Goal: Information Seeking & Learning: Check status

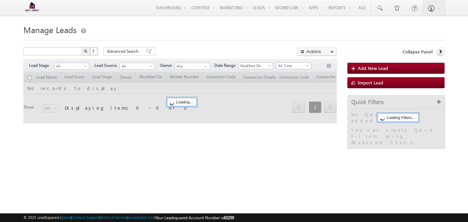
click at [51, 53] on input "text" at bounding box center [52, 51] width 59 height 8
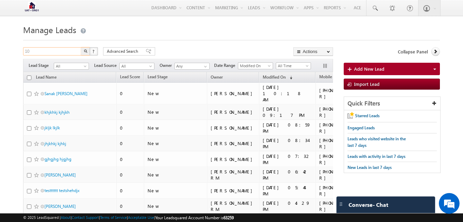
type input "1"
type input "Search Leads"
click at [146, 52] on span at bounding box center [149, 51] width 6 height 5
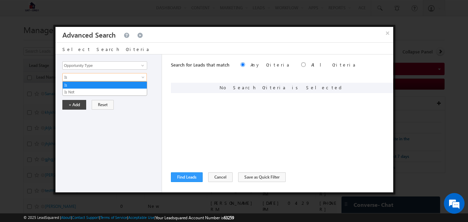
click at [116, 79] on span "Is" at bounding box center [100, 77] width 75 height 6
click at [115, 78] on span "Is" at bounding box center [100, 77] width 75 height 6
click at [110, 91] on input "Select Opportunity" at bounding box center [104, 89] width 85 height 8
click at [141, 67] on span at bounding box center [143, 66] width 6 height 6
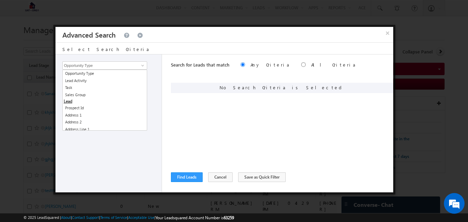
click at [162, 72] on div "Opportunity Type Lead Activity Task Sales Group Prospect Id Address 1 Address 2…" at bounding box center [109, 123] width 107 height 138
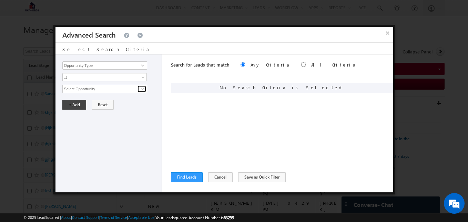
click at [140, 88] on span at bounding box center [143, 89] width 6 height 6
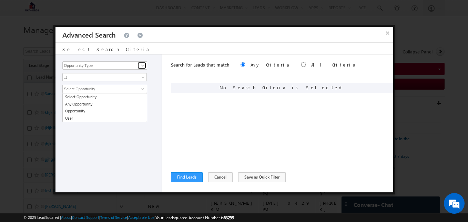
click at [138, 65] on link at bounding box center [142, 65] width 9 height 7
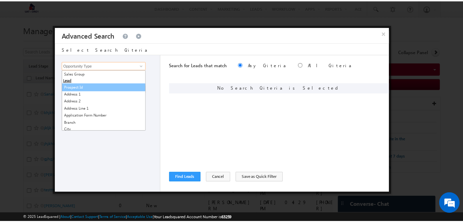
scroll to position [23, 0]
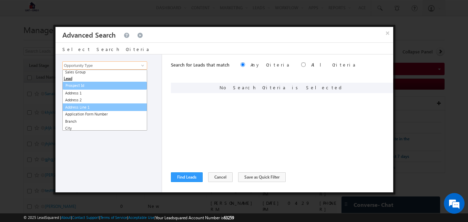
drag, startPoint x: 100, startPoint y: 109, endPoint x: 81, endPoint y: 86, distance: 29.6
click at [81, 86] on link "Prospect Id" at bounding box center [105, 86] width 84 height 8
type input "Prospect Id"
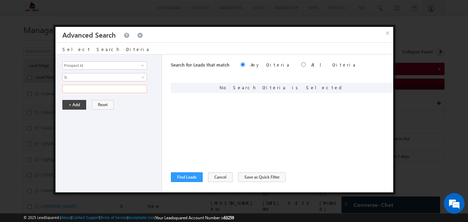
click at [82, 91] on input "text" at bounding box center [104, 89] width 85 height 8
type input "1060924"
click at [76, 89] on input "1060924" at bounding box center [104, 89] width 85 height 8
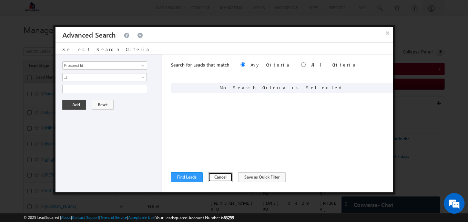
click at [213, 178] on button "Cancel" at bounding box center [220, 177] width 24 height 10
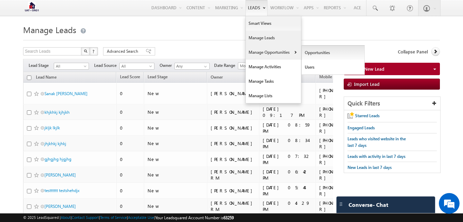
click at [308, 53] on link "Opportunities" at bounding box center [333, 53] width 63 height 14
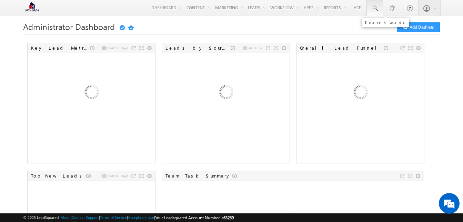
click at [379, 6] on link at bounding box center [375, 8] width 17 height 16
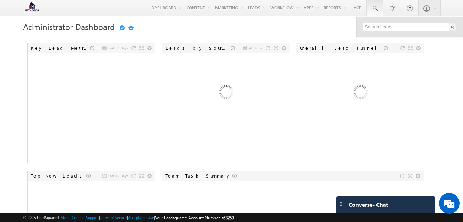
paste input "7357073788"
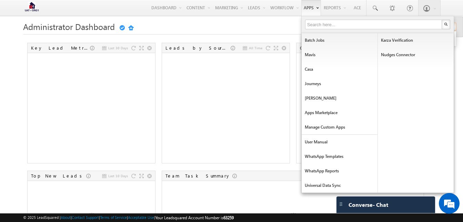
type input "7357073788"
